Goal: Task Accomplishment & Management: Manage account settings

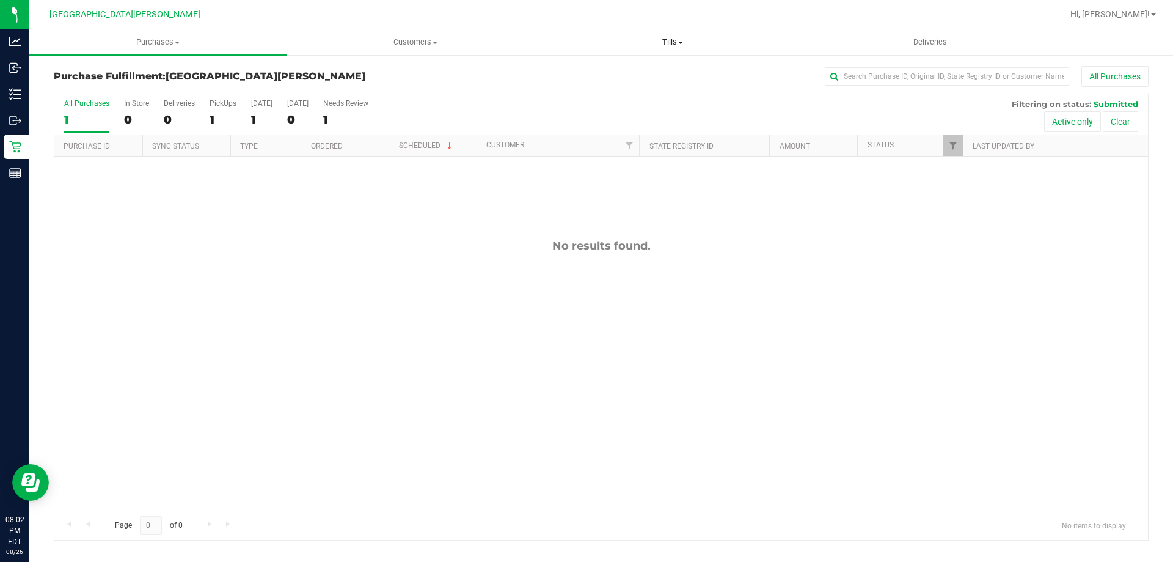
click at [669, 42] on span "Tills" at bounding box center [672, 42] width 256 height 11
click at [615, 73] on span "Manage tills" at bounding box center [585, 73] width 82 height 10
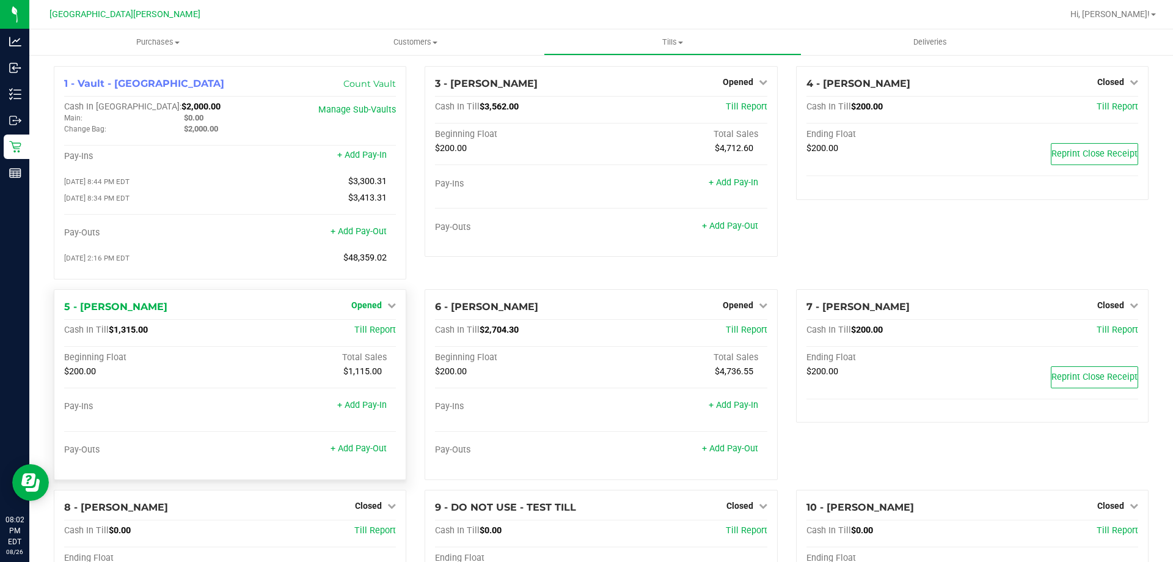
click at [364, 304] on span "Opened" at bounding box center [366, 305] width 31 height 10
click at [367, 335] on link "Close Till" at bounding box center [368, 330] width 33 height 10
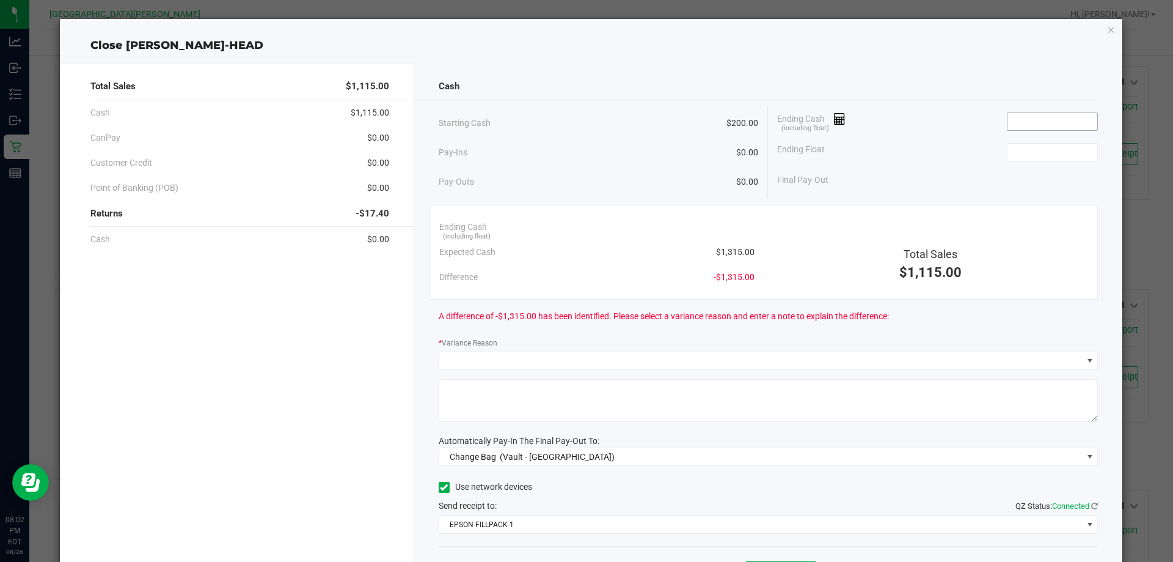
click at [1009, 123] on input at bounding box center [1053, 121] width 90 height 17
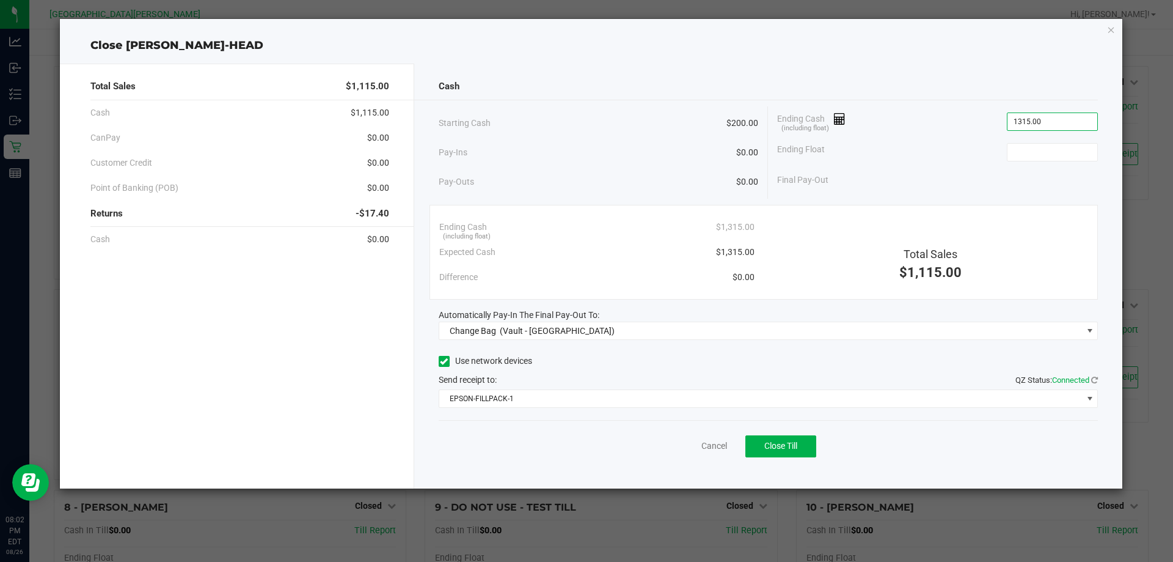
type input "$1,315.00"
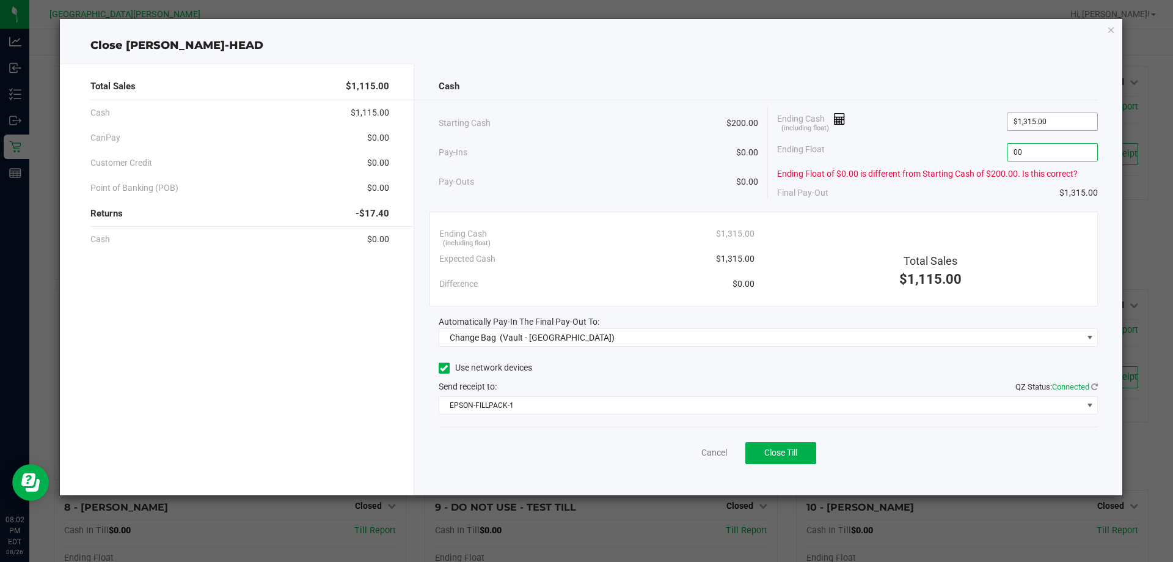
type input "0"
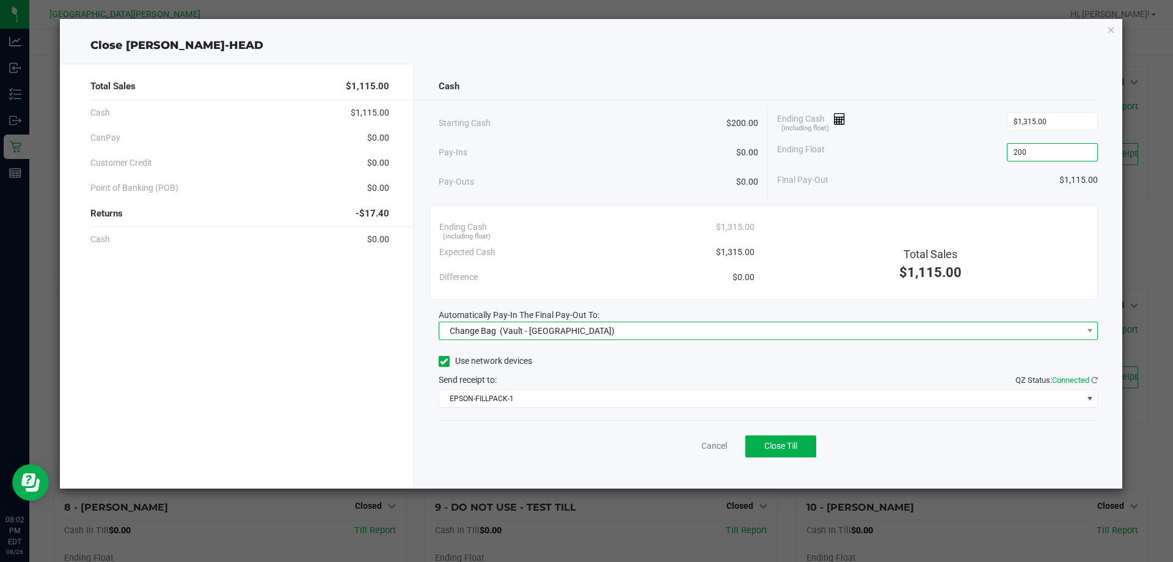
type input "$200.00"
click at [780, 337] on span "Change Bag (Vault - Key West)" at bounding box center [760, 330] width 643 height 17
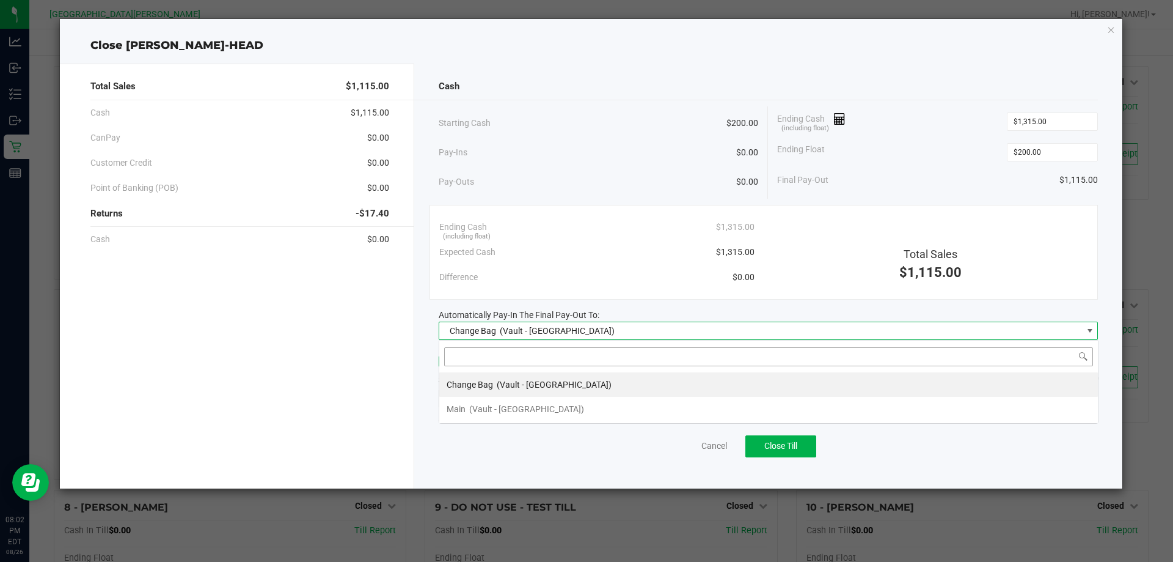
scroll to position [18, 659]
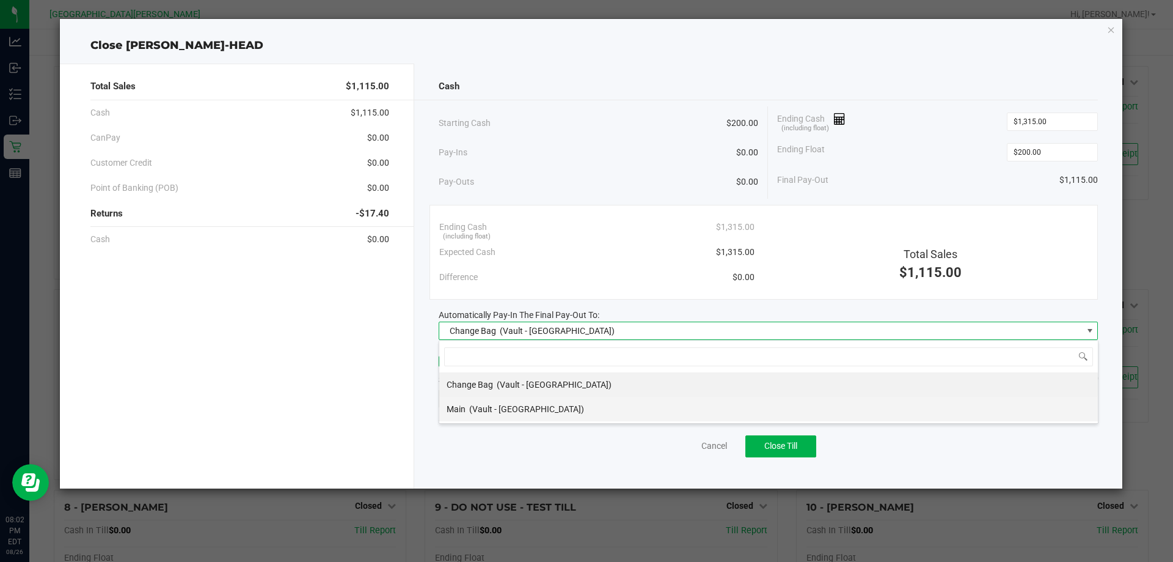
click at [576, 409] on li "Main (Vault - Key West)" at bounding box center [768, 409] width 659 height 24
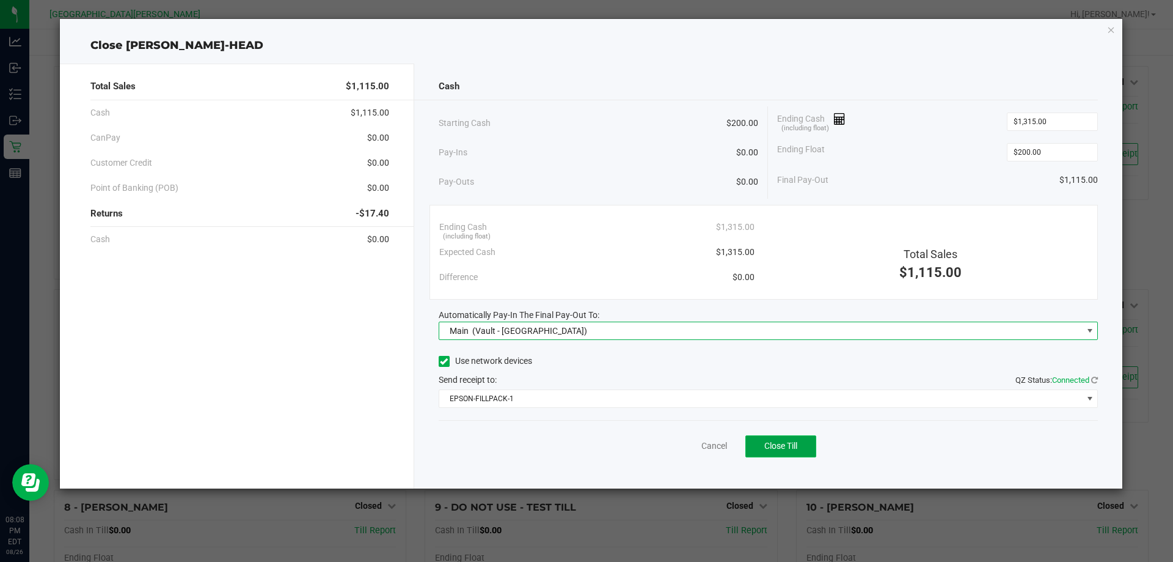
click at [799, 450] on button "Close Till" at bounding box center [780, 446] width 71 height 22
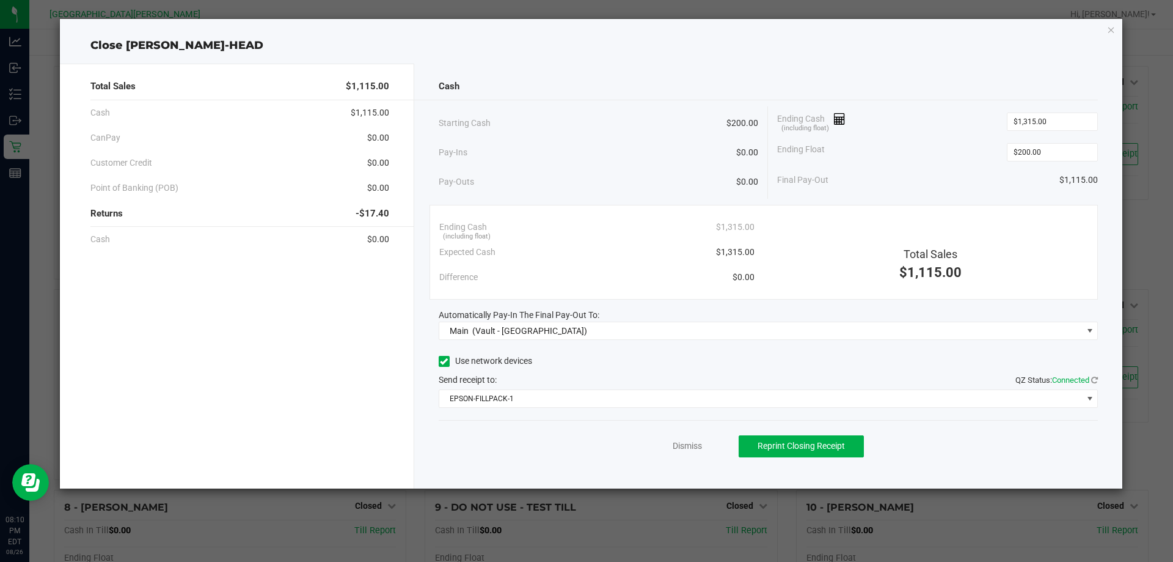
click at [686, 438] on div "Dismiss Reprint Closing Receipt" at bounding box center [769, 443] width 660 height 47
click at [684, 442] on link "Dismiss" at bounding box center [687, 445] width 29 height 13
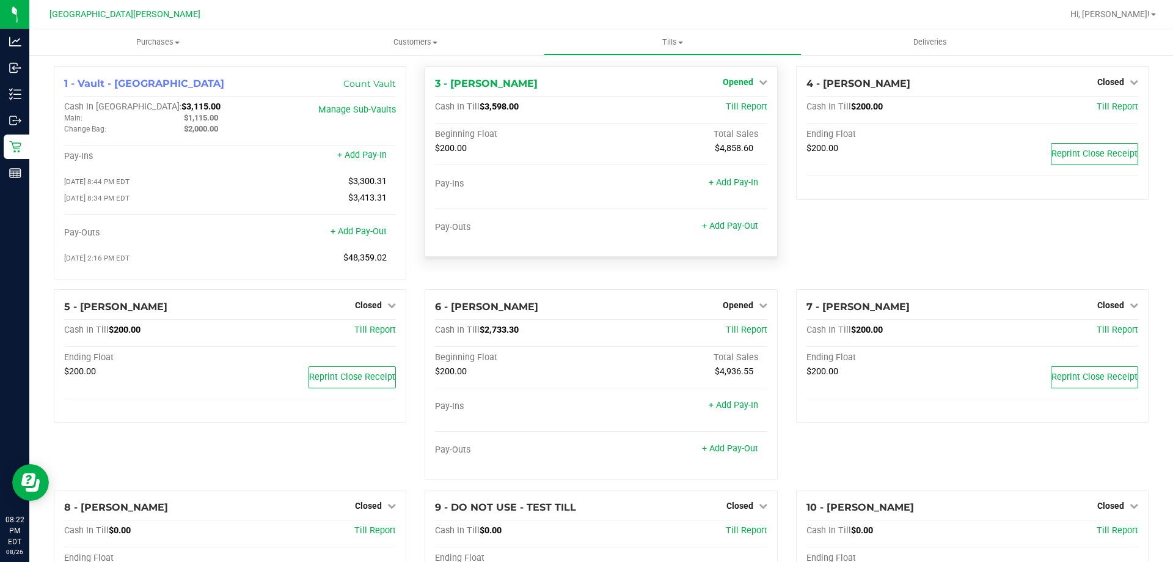
click at [733, 86] on span "Opened" at bounding box center [738, 82] width 31 height 10
click at [730, 108] on link "Close Till" at bounding box center [739, 108] width 33 height 10
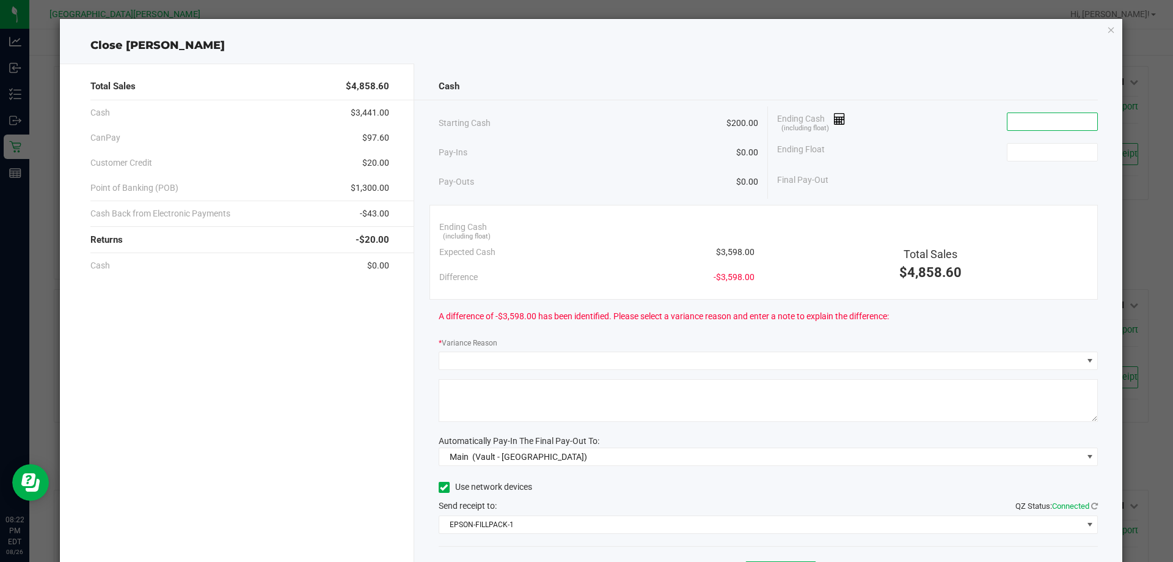
click at [1040, 122] on input at bounding box center [1053, 121] width 90 height 17
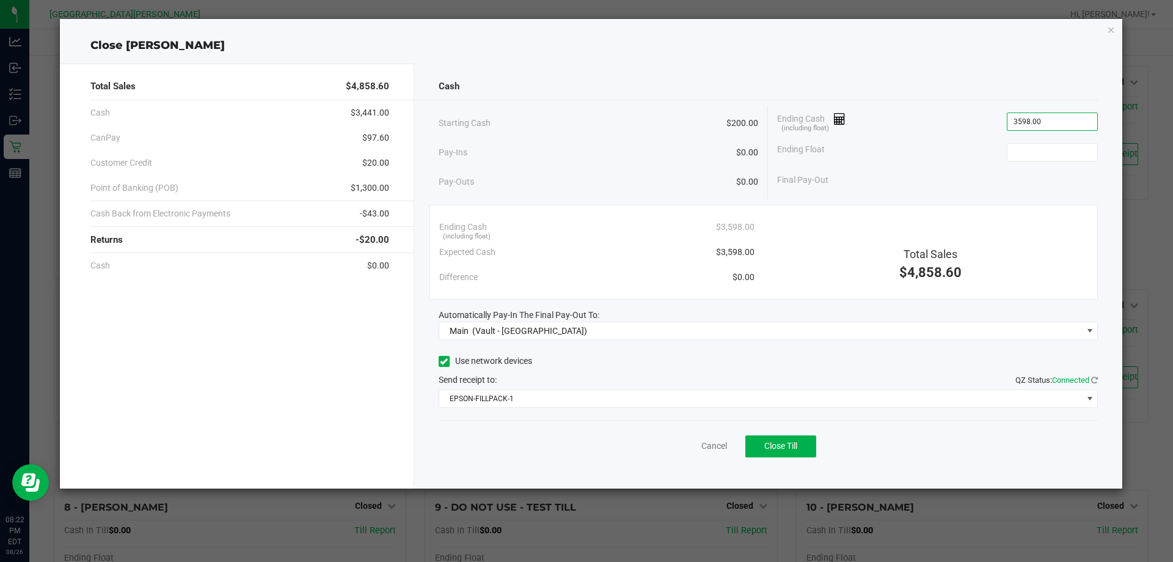
type input "$3,598.00"
type input "$200.00"
click at [786, 453] on button "Close Till" at bounding box center [780, 446] width 71 height 22
click at [684, 445] on link "Dismiss" at bounding box center [687, 445] width 29 height 13
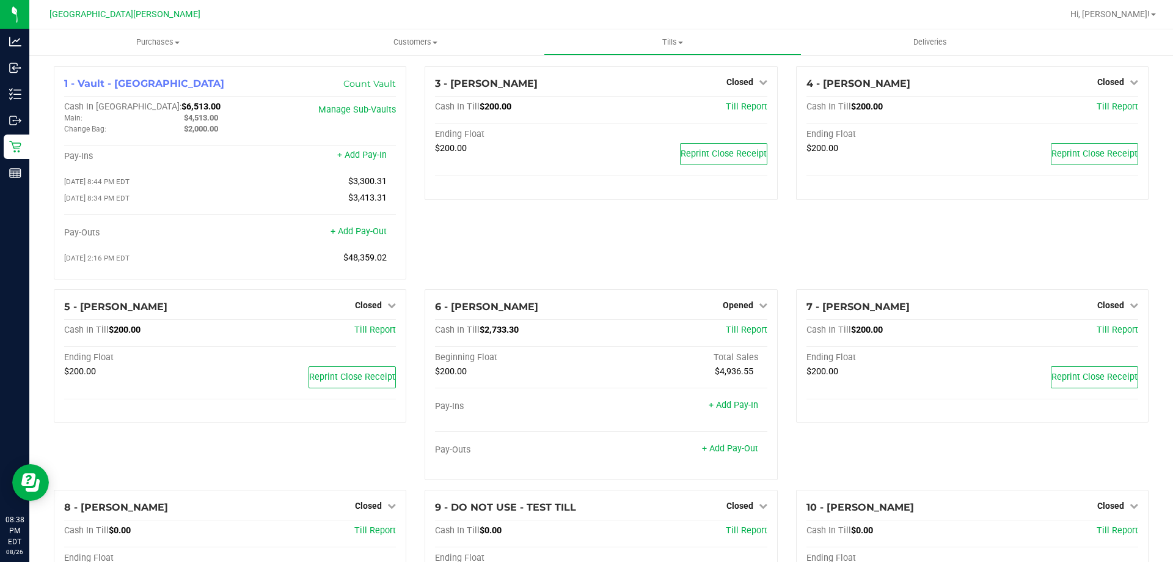
click at [578, 254] on div "3 - EDITH-REUSS Closed Open Till Cash In Till $200.00 Till Report Ending Float …" at bounding box center [601, 177] width 371 height 223
click at [751, 310] on link "Opened" at bounding box center [745, 305] width 45 height 10
click at [738, 335] on link "Close Till" at bounding box center [739, 330] width 33 height 10
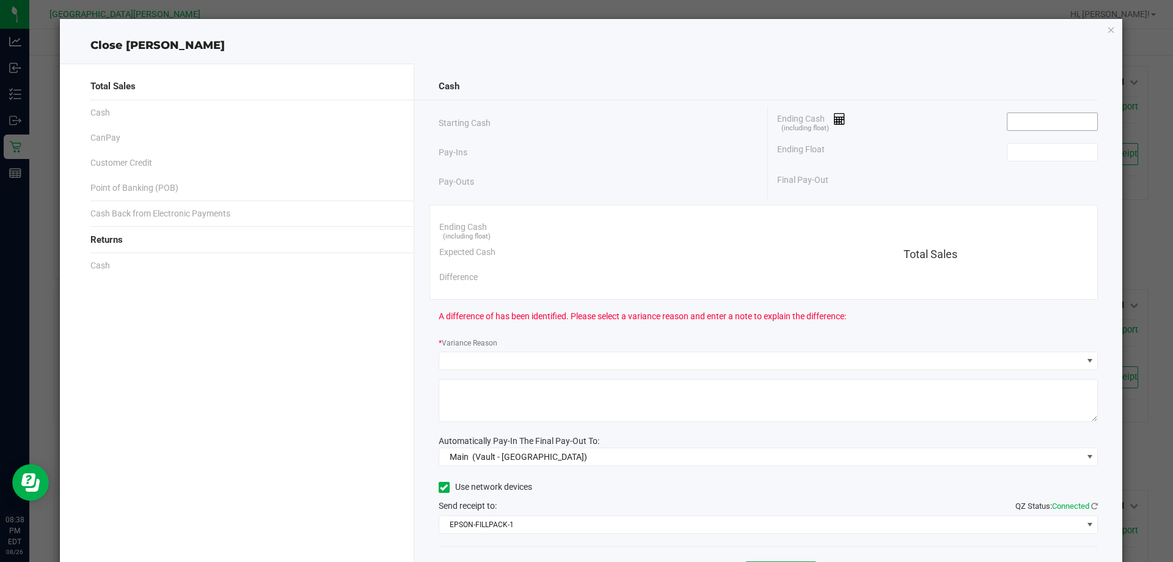
click at [1033, 119] on input at bounding box center [1053, 121] width 90 height 17
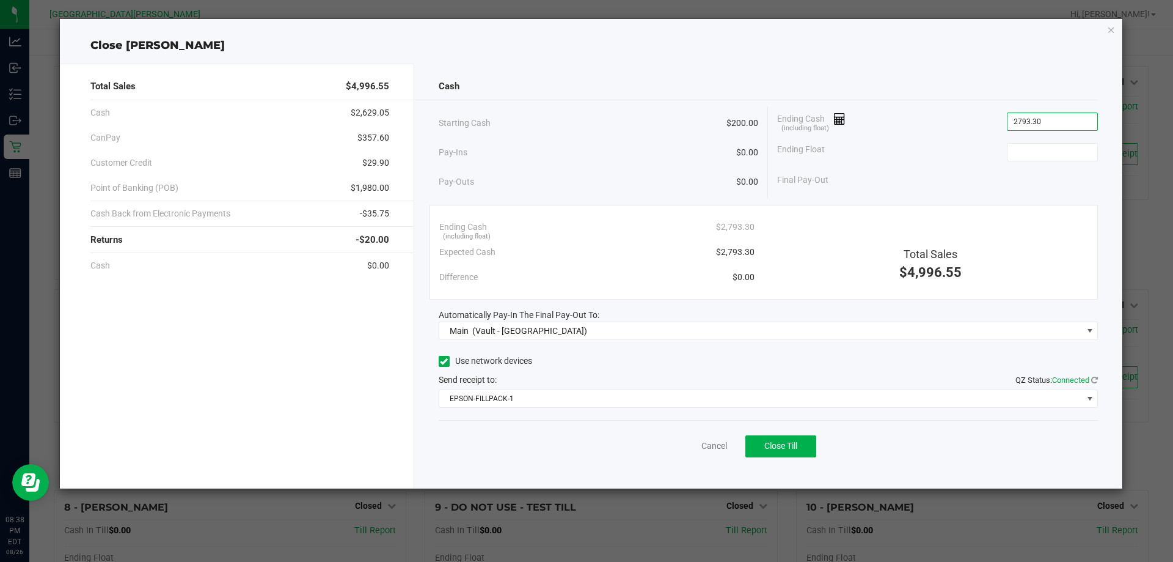
type input "$2,793.30"
type input "$200.00"
click at [773, 450] on span "Close Till" at bounding box center [780, 446] width 33 height 10
click at [687, 442] on link "Dismiss" at bounding box center [687, 445] width 29 height 13
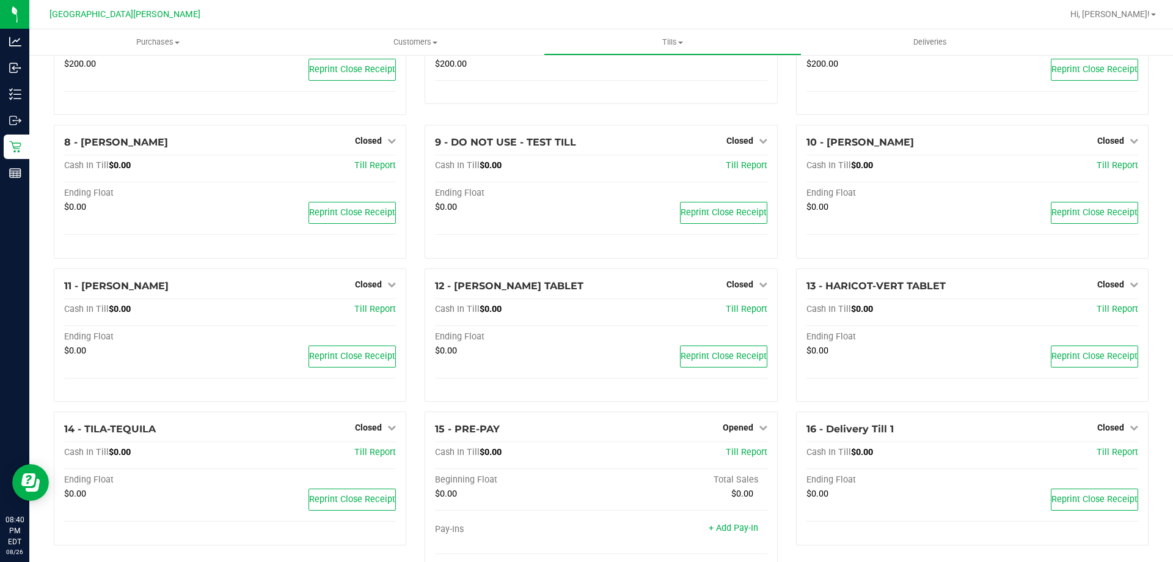
scroll to position [373, 0]
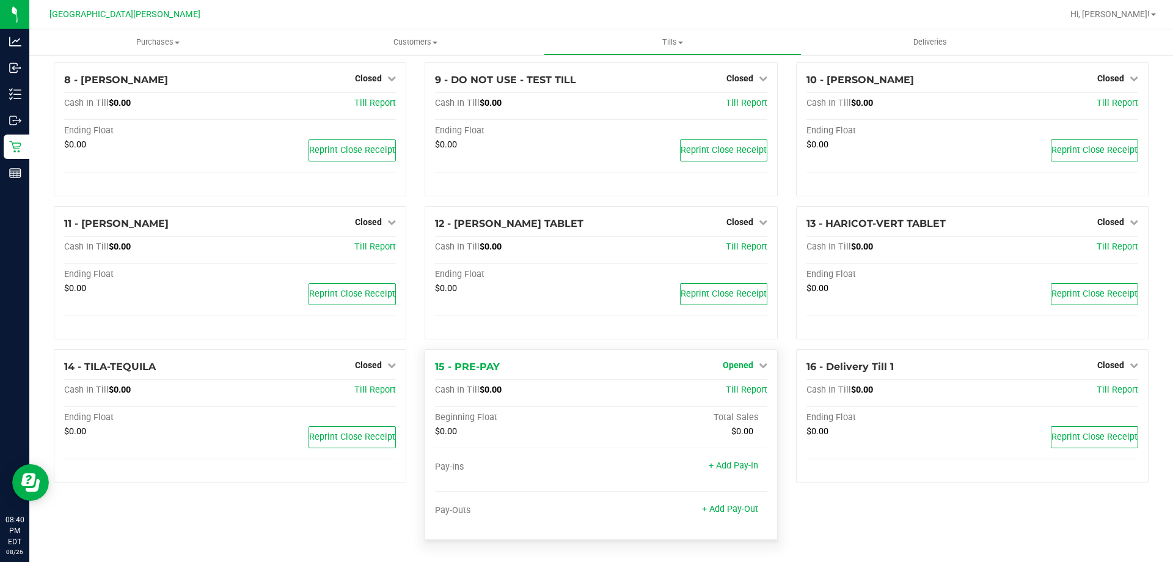
click at [745, 361] on span "Opened" at bounding box center [738, 365] width 31 height 10
click at [741, 392] on link "Close Till" at bounding box center [739, 391] width 33 height 10
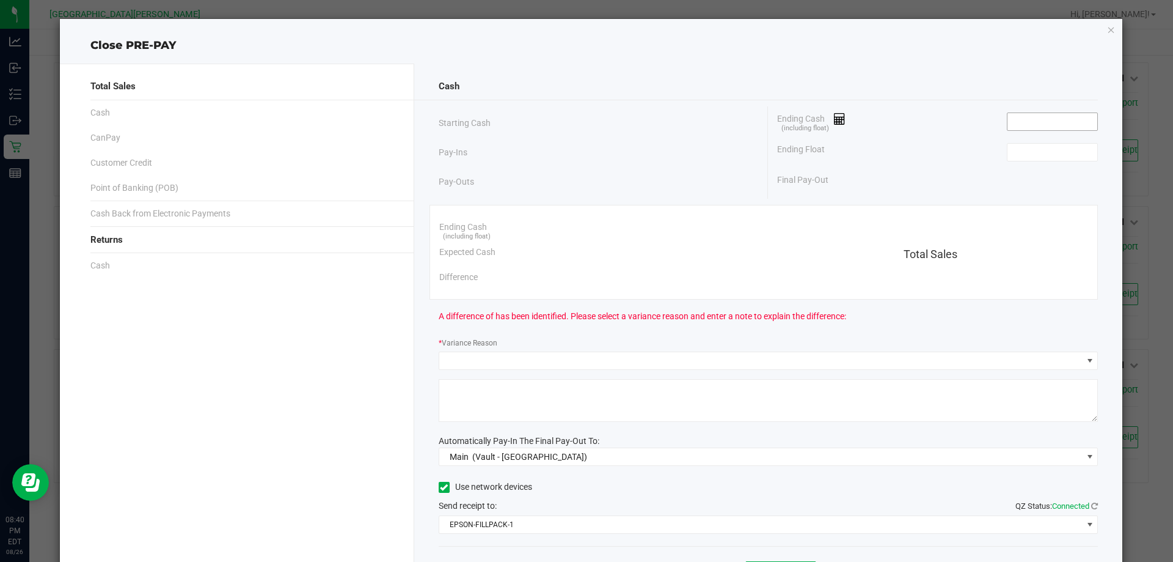
click at [1020, 120] on input at bounding box center [1053, 121] width 90 height 17
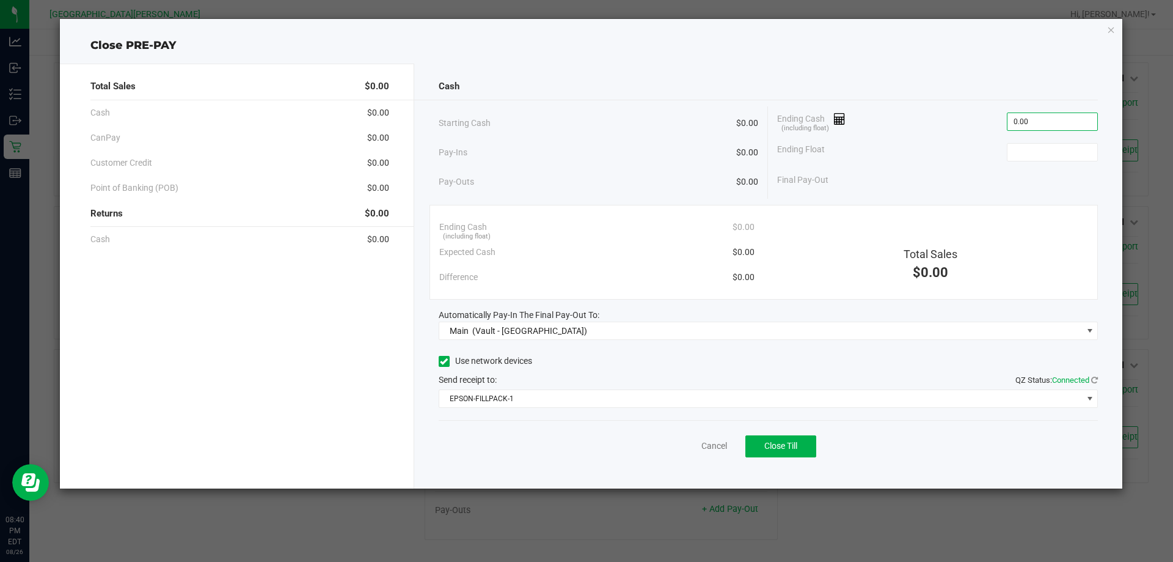
type input "$0.00"
click at [794, 434] on div "Cancel Close Till" at bounding box center [769, 443] width 660 height 47
click at [793, 442] on span "Close Till" at bounding box center [780, 446] width 33 height 10
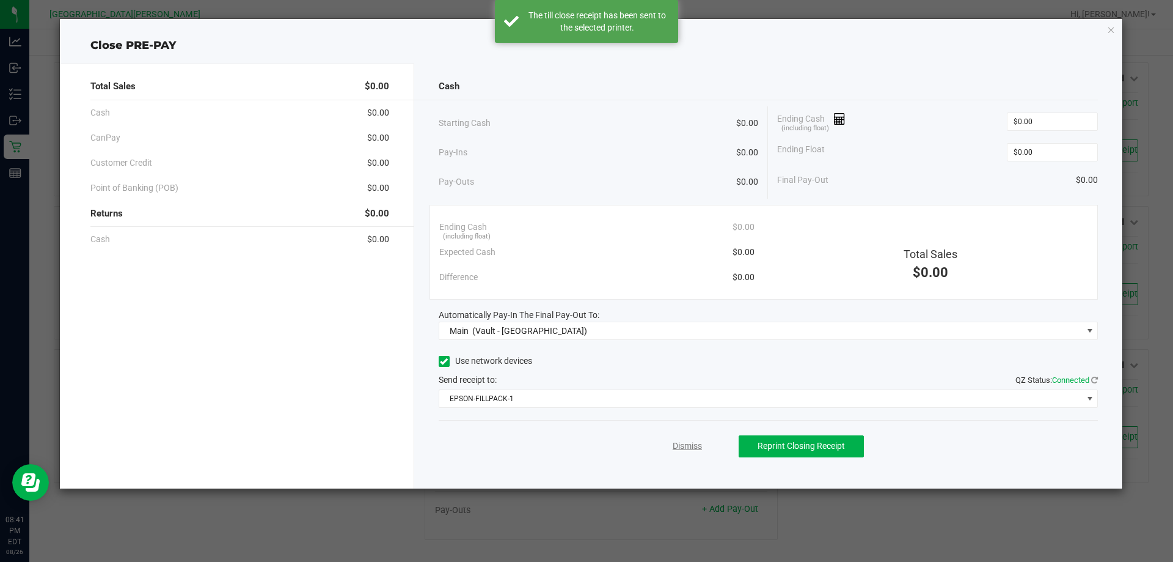
click at [677, 450] on link "Dismiss" at bounding box center [687, 445] width 29 height 13
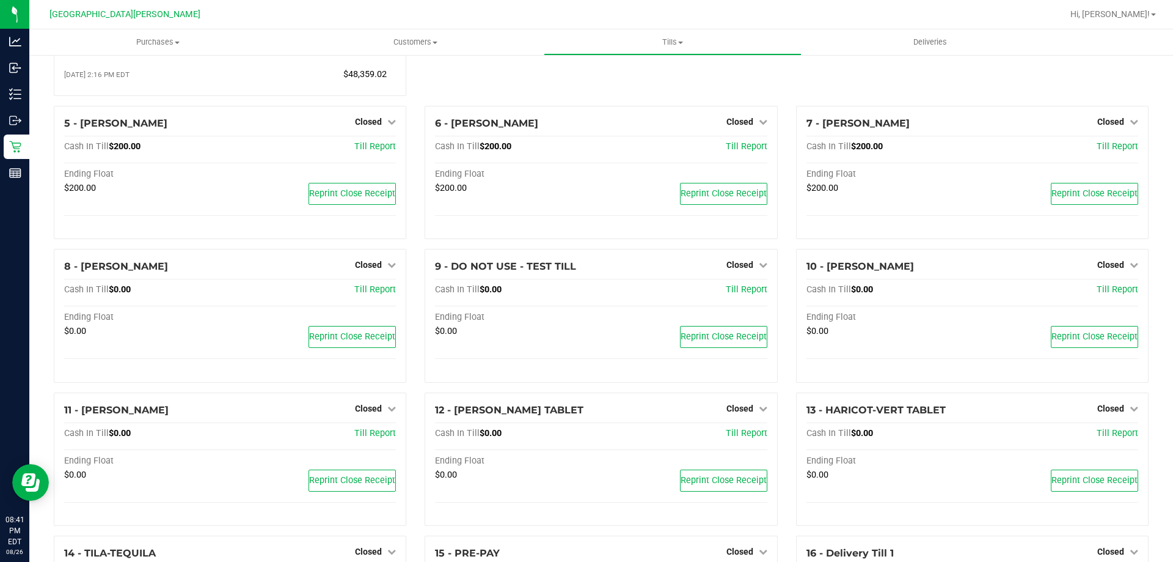
scroll to position [0, 0]
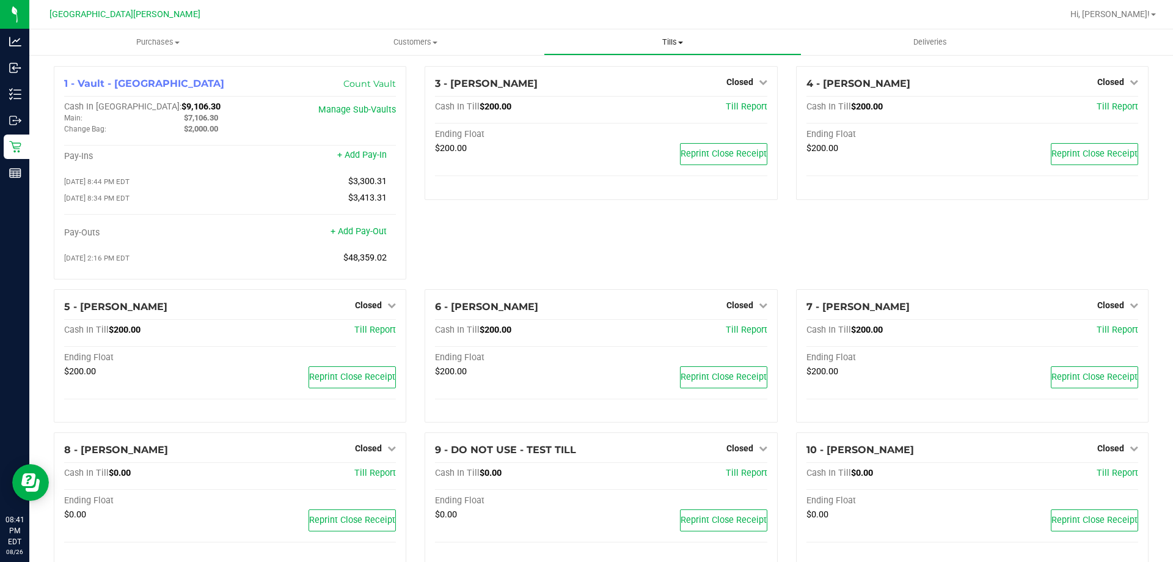
click at [667, 37] on span "Tills" at bounding box center [672, 42] width 256 height 11
click at [655, 91] on span "Reconcile e-payments" at bounding box center [605, 88] width 122 height 10
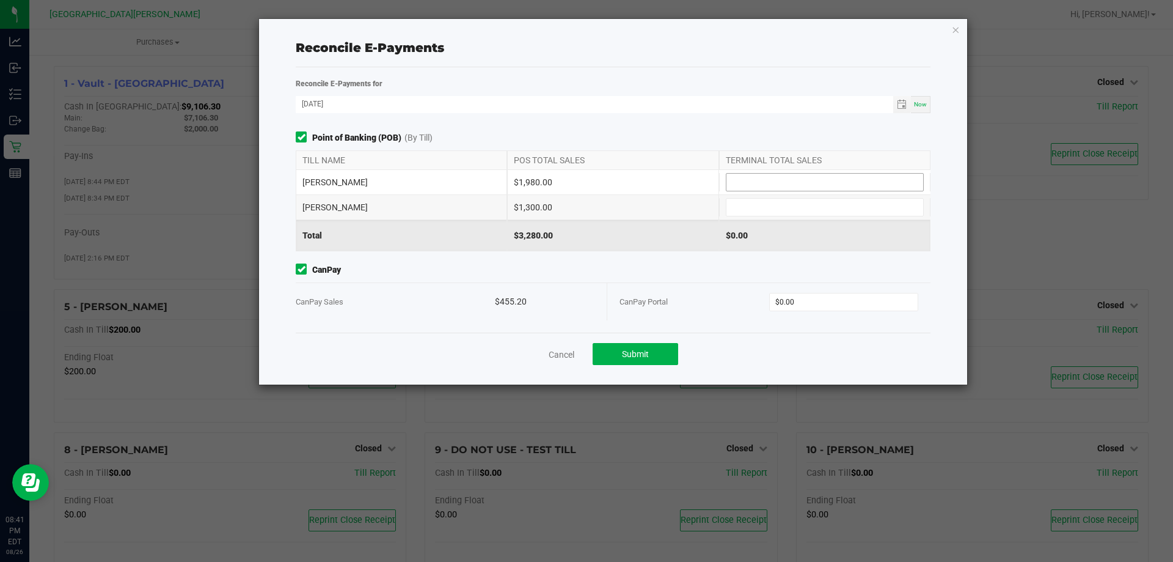
click at [738, 181] on input at bounding box center [825, 182] width 197 height 17
type input "$1,980.00"
type input "$1,300.00"
type input "$455.20"
click at [605, 361] on button "Submit" at bounding box center [636, 354] width 86 height 22
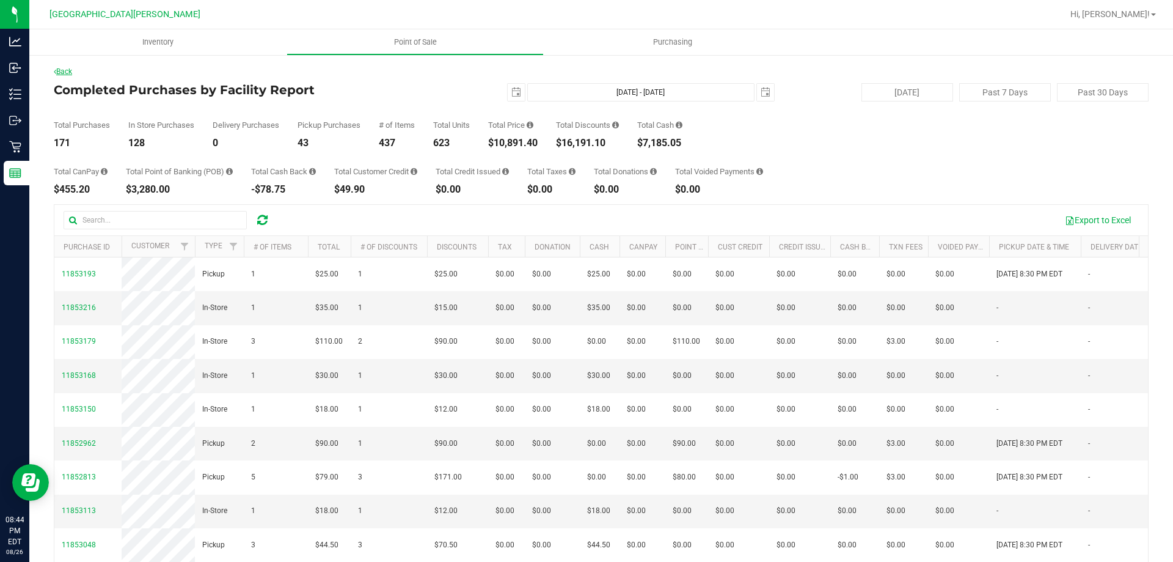
click at [64, 75] on link "Back" at bounding box center [63, 71] width 18 height 9
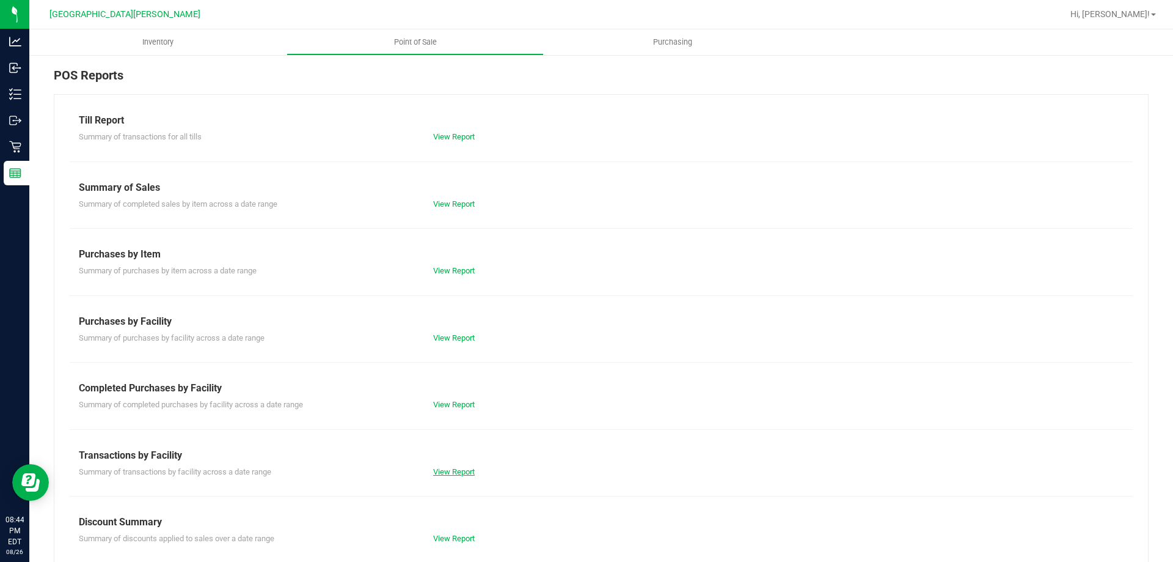
click at [448, 472] on link "View Report" at bounding box center [454, 471] width 42 height 9
